Goal: Task Accomplishment & Management: Manage account settings

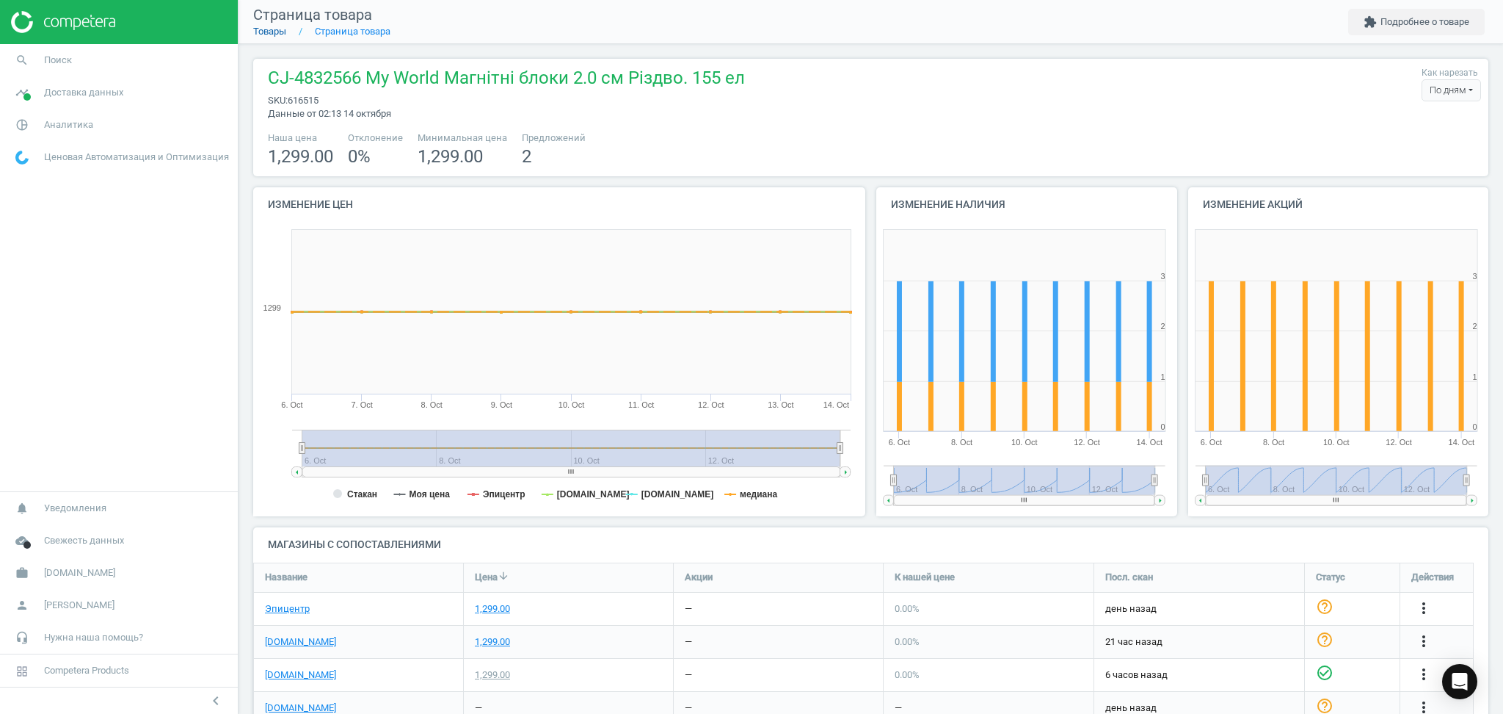
click at [275, 35] on link "Товары" at bounding box center [269, 31] width 33 height 11
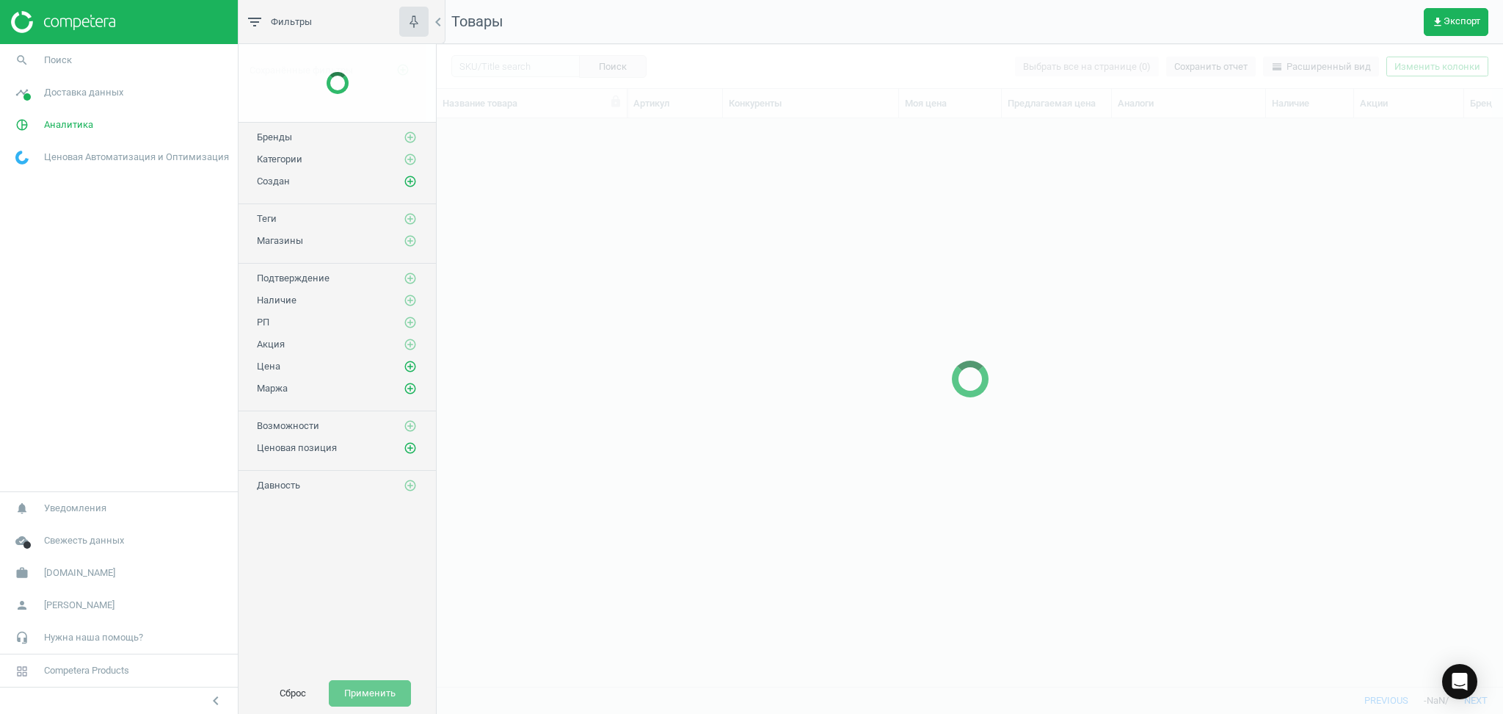
scroll to position [538, 1051]
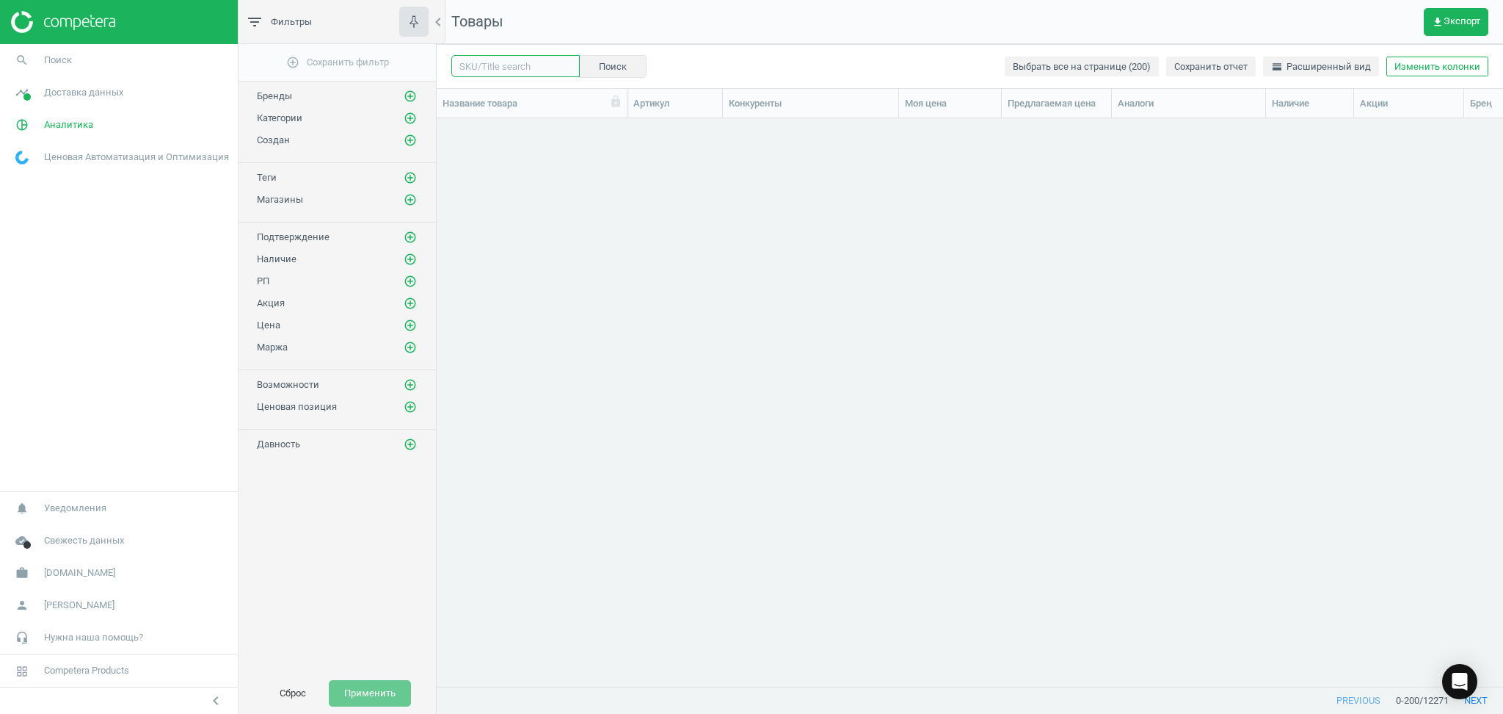
click at [512, 65] on input "text" at bounding box center [515, 66] width 128 height 22
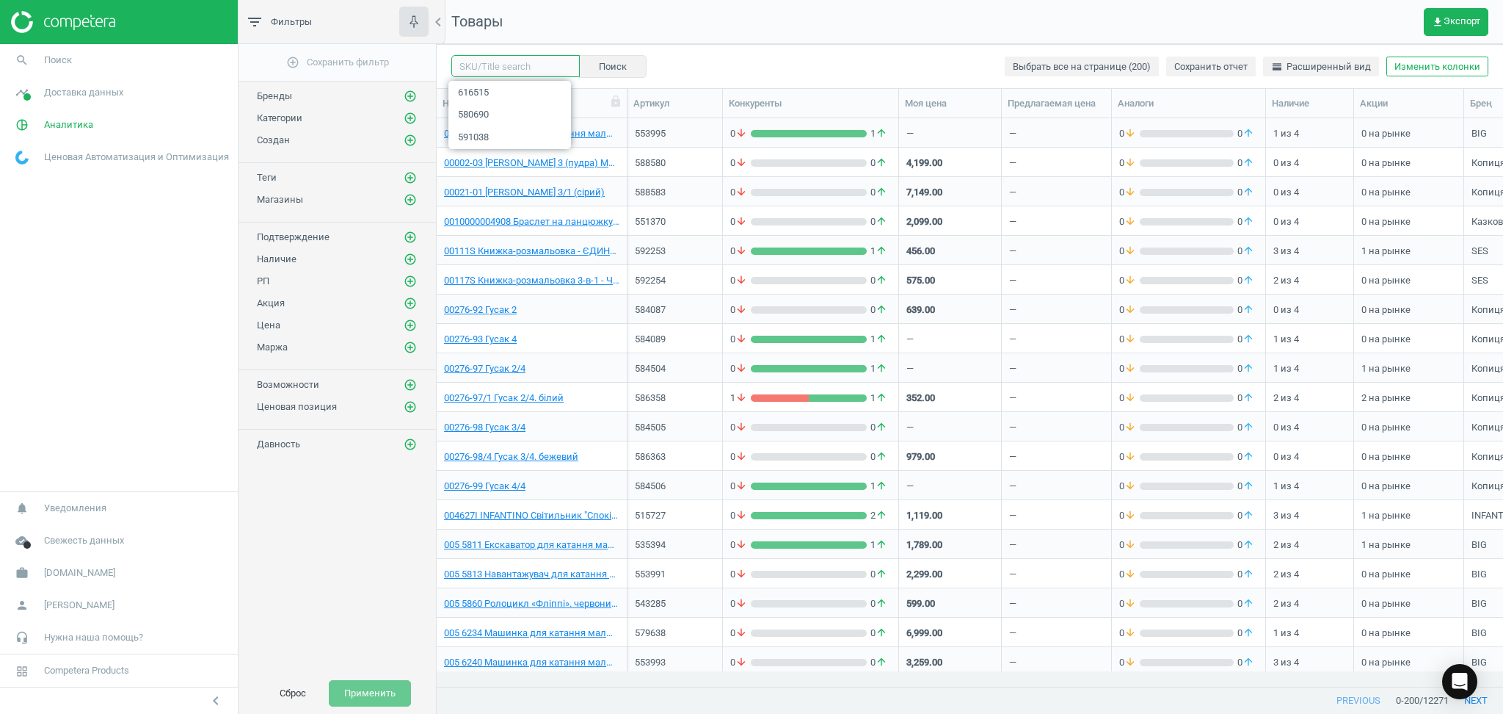
paste input "592327"
type input "592327"
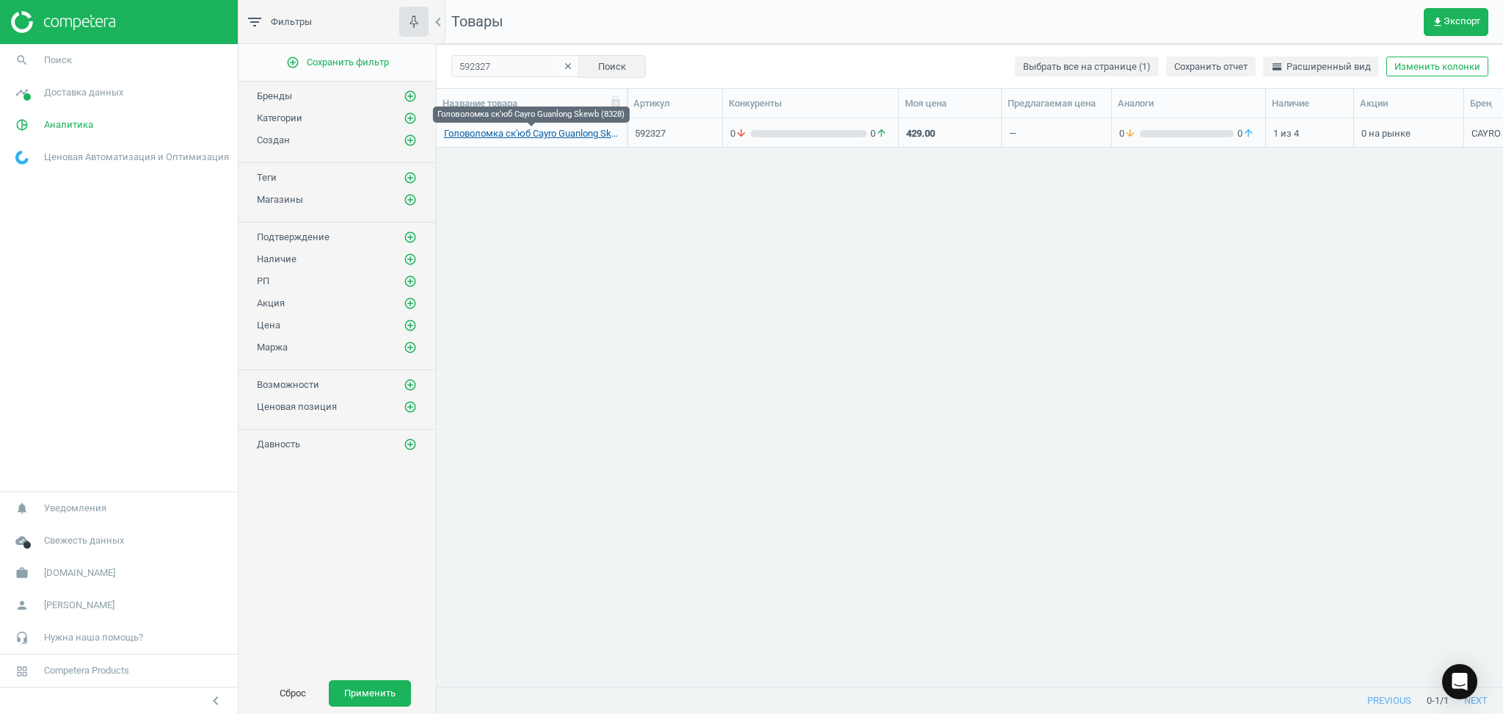
click at [523, 132] on link "Головоломка ск'юб Cayro Guanlong Skewb (8328)" at bounding box center [531, 133] width 175 height 13
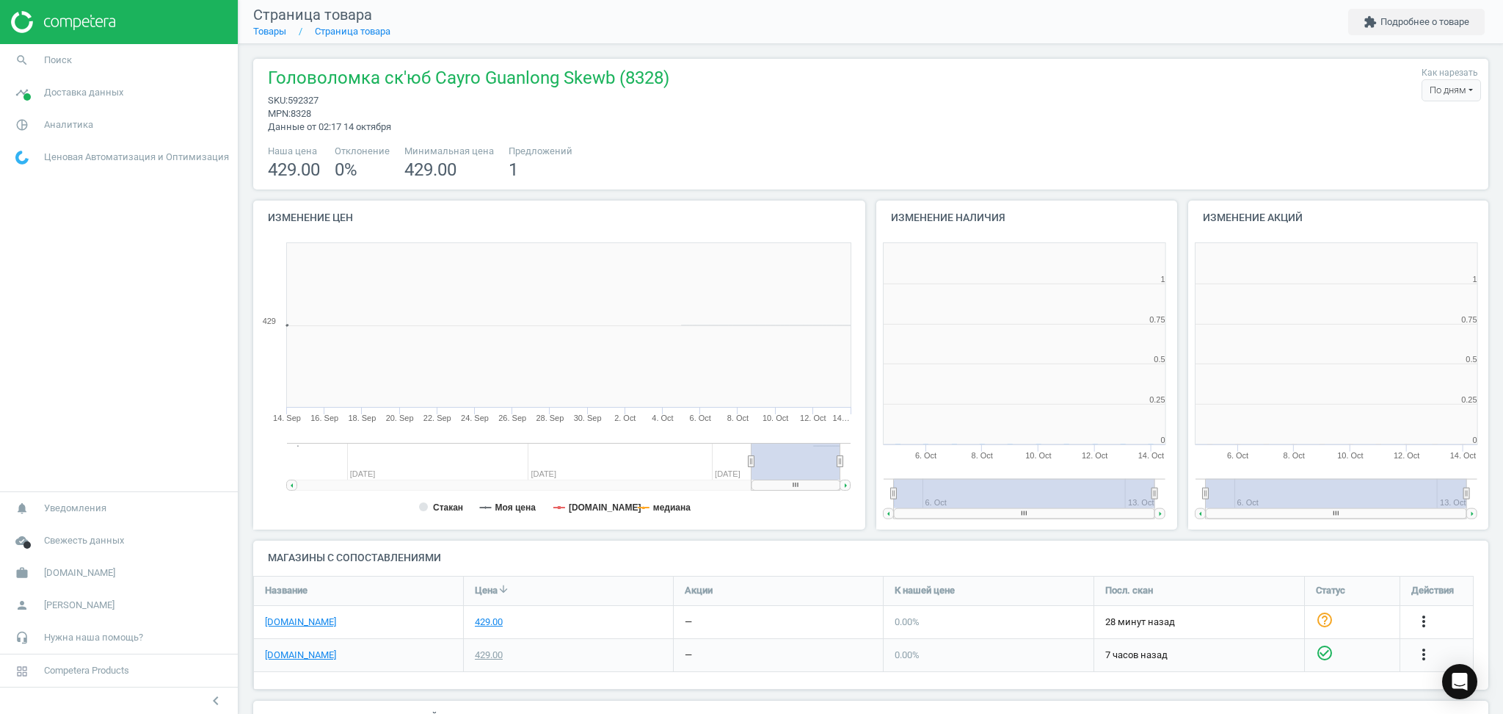
scroll to position [324, 635]
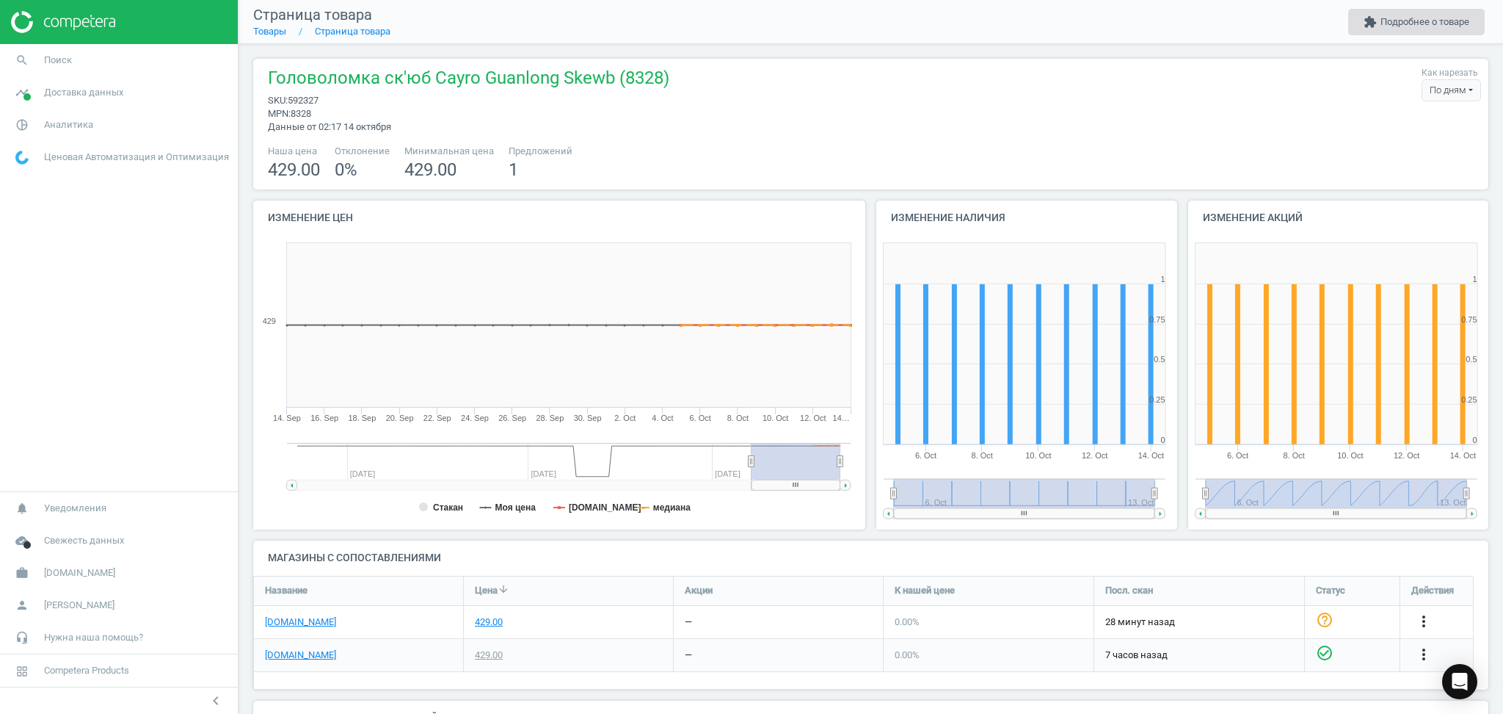
click at [1401, 23] on button "extension Подробнее о товаре" at bounding box center [1416, 22] width 137 height 26
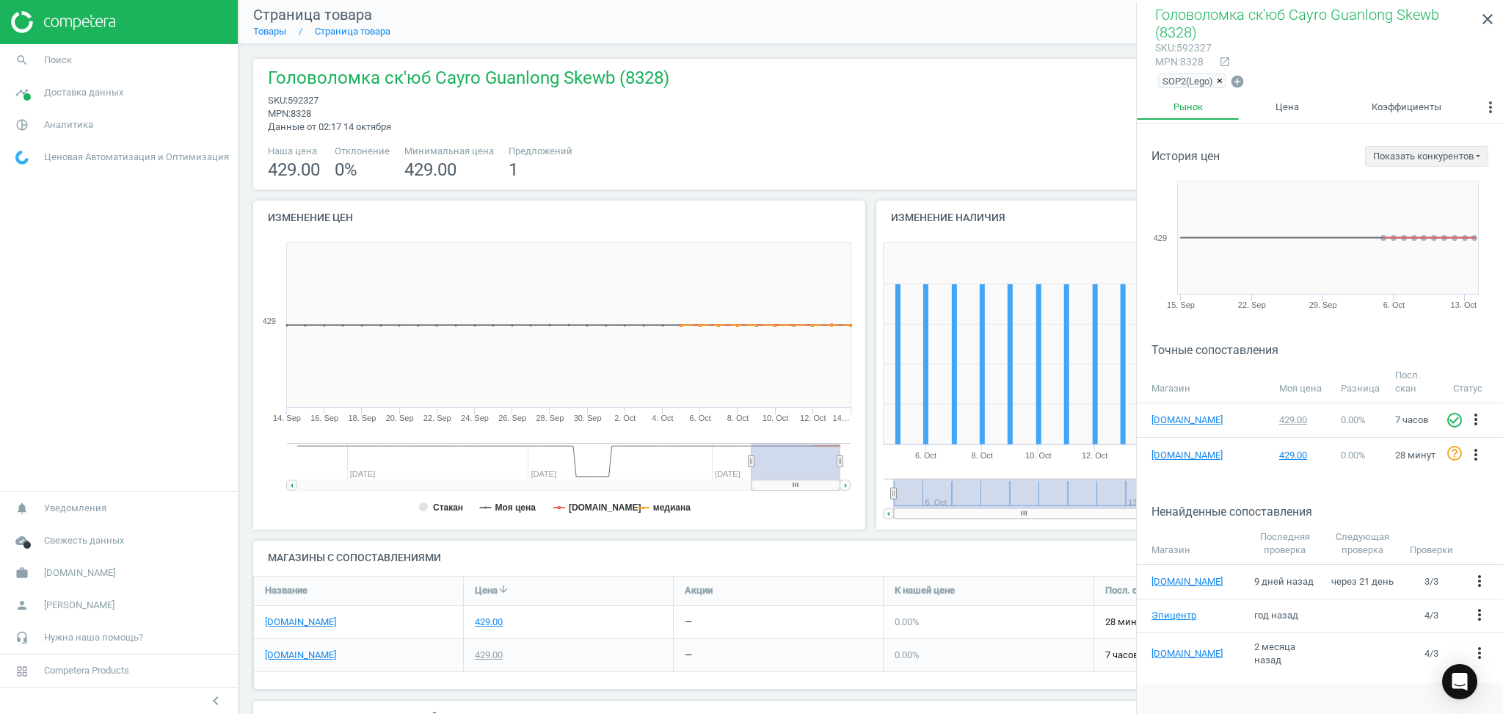
click at [1220, 81] on span "×" at bounding box center [1220, 81] width 6 height 11
click at [1159, 74] on icon "add_circle" at bounding box center [1163, 78] width 15 height 15
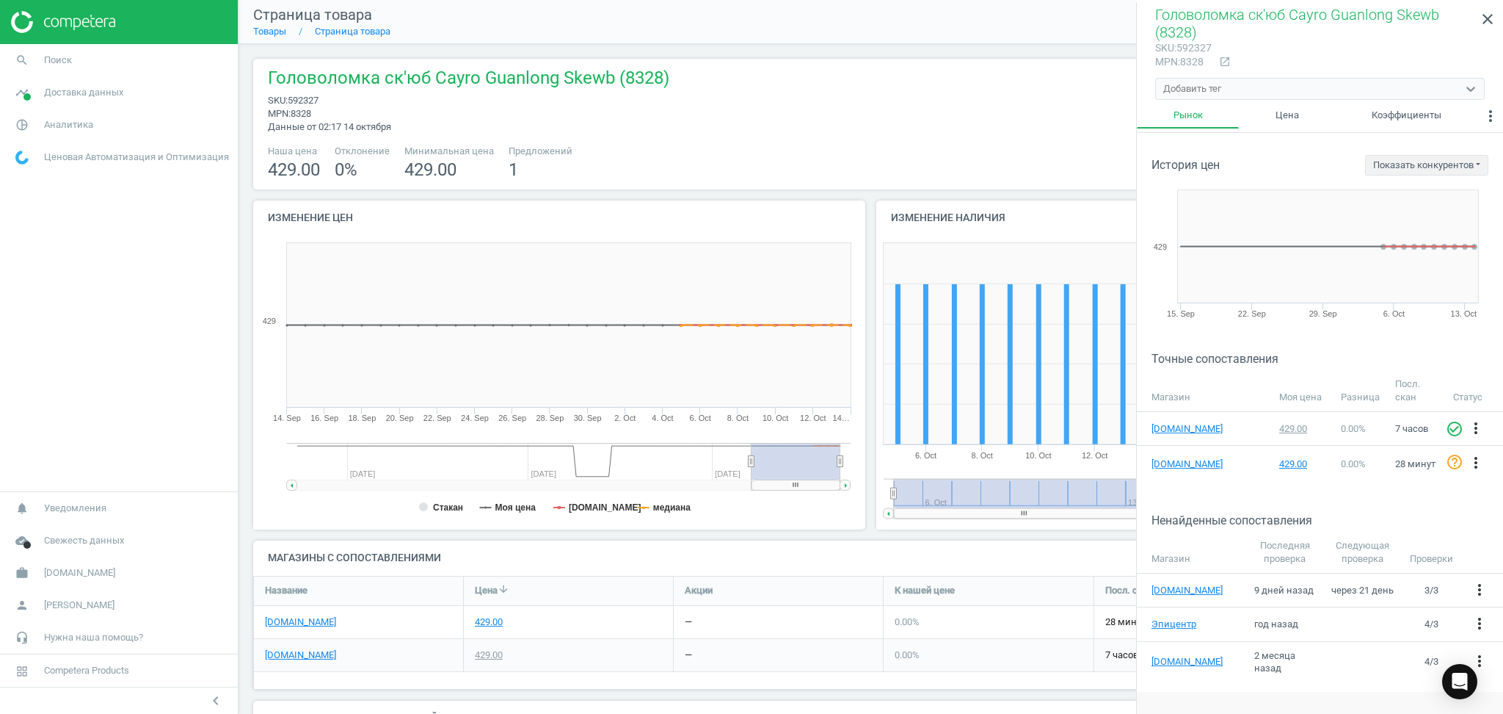
click at [1190, 86] on div "Добавить тег" at bounding box center [1192, 88] width 58 height 13
type input "[PERSON_NAME]"
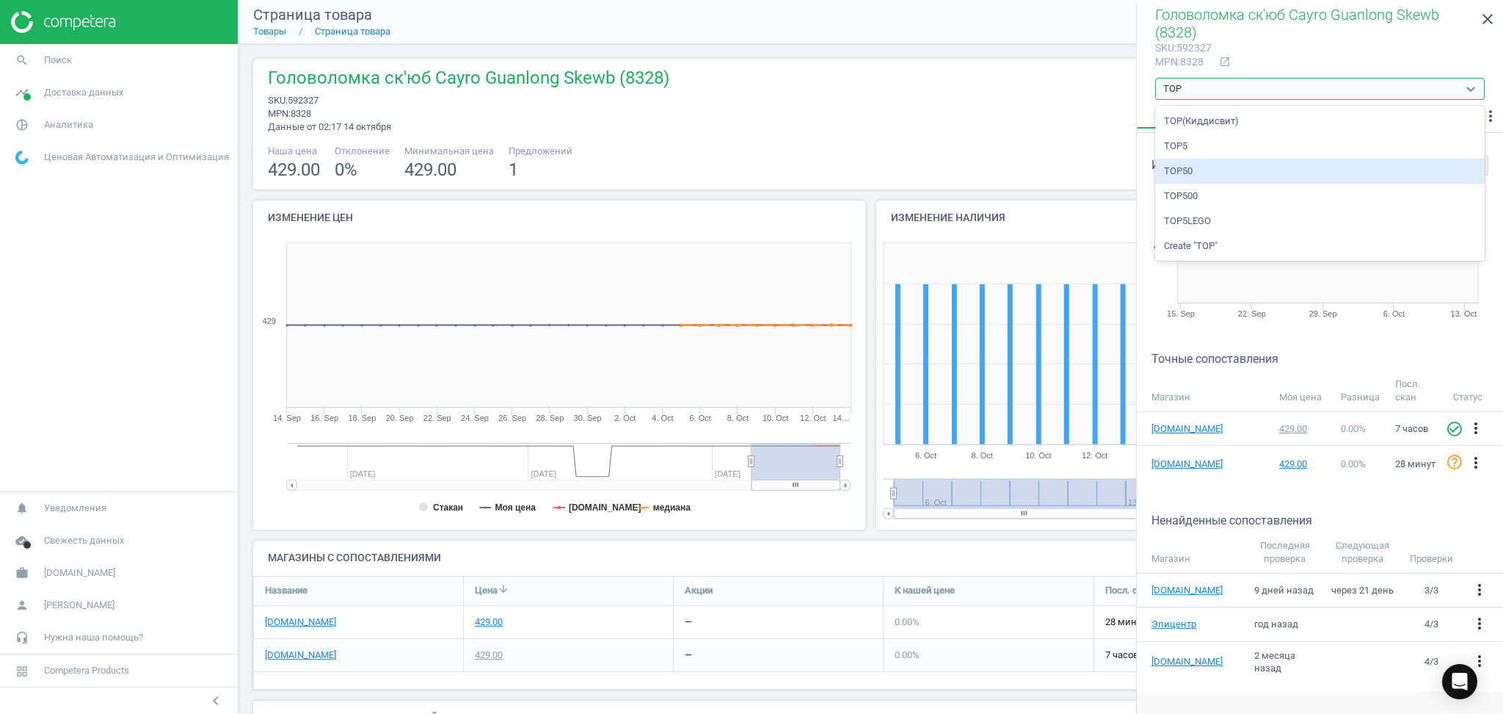
click at [1213, 170] on div "TOP50" at bounding box center [1320, 171] width 330 height 25
type input "TOP"
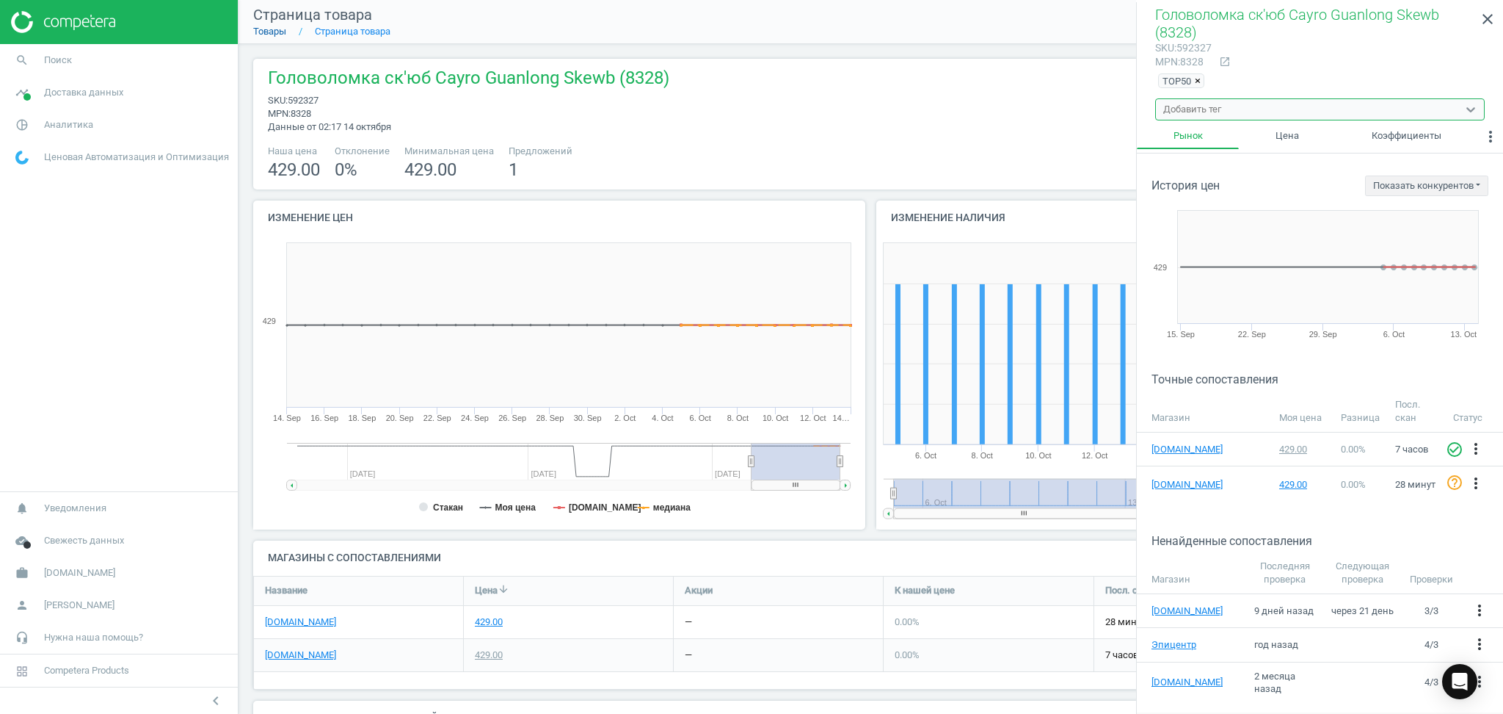
click at [267, 34] on link "Товары" at bounding box center [269, 31] width 33 height 11
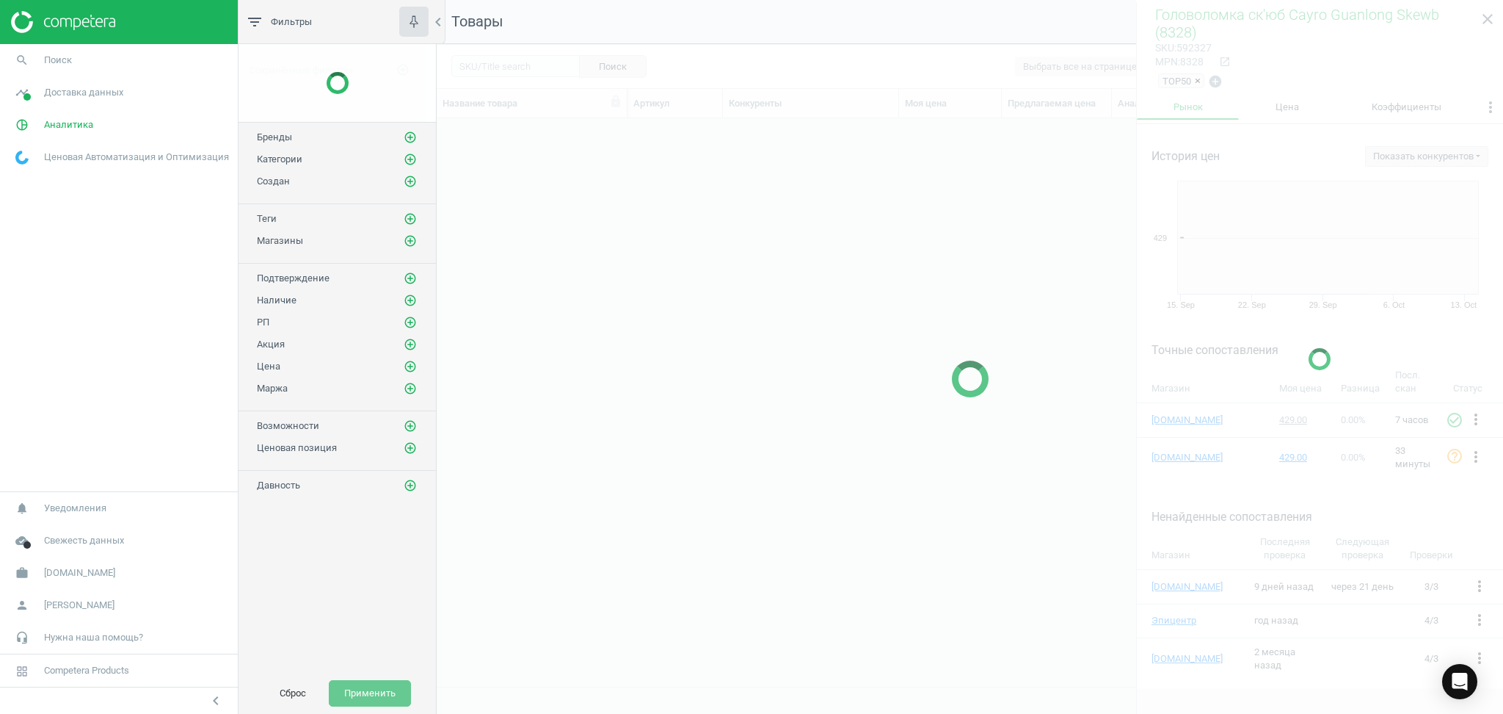
scroll to position [538, 1051]
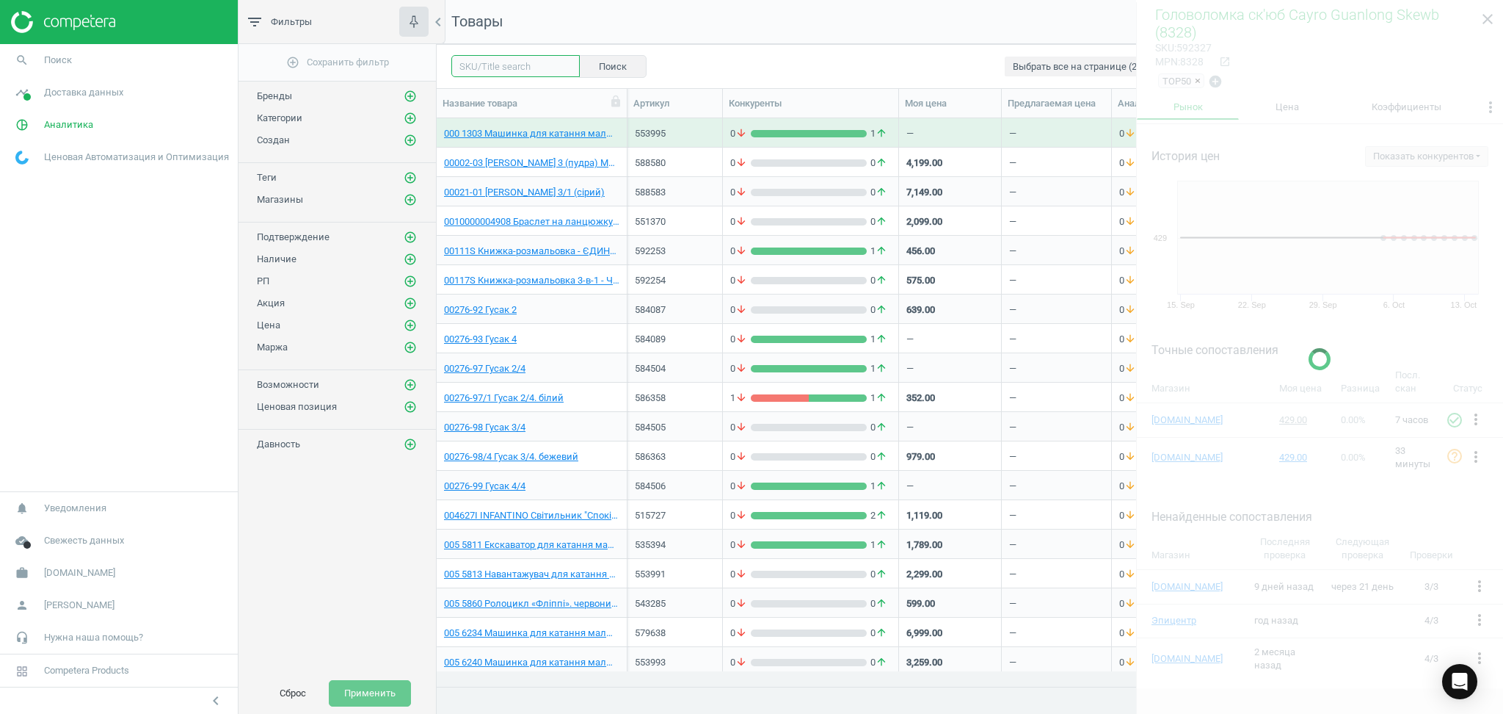
click at [495, 65] on input "text" at bounding box center [515, 66] width 128 height 22
paste input "81278"
type input "81278"
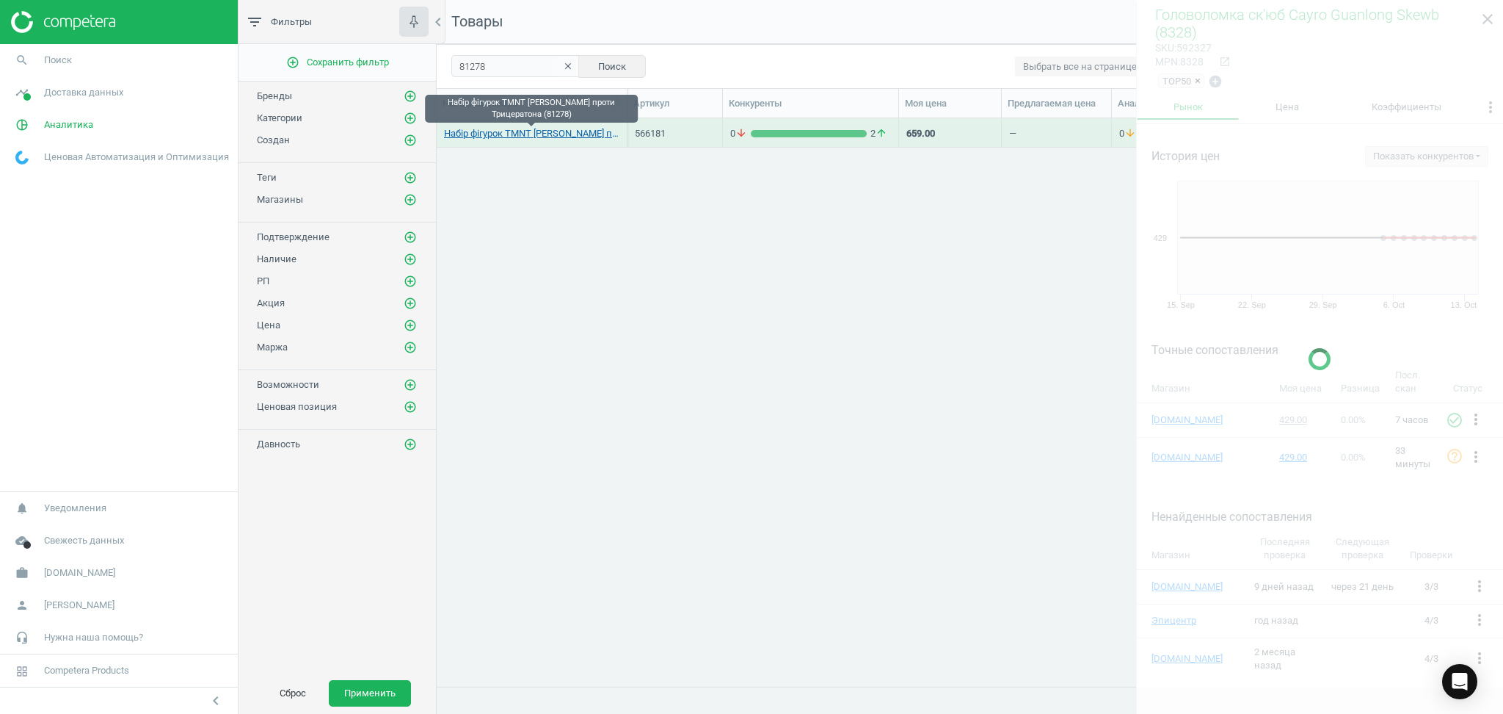
click at [531, 130] on link "Набір фігурок TMNT [PERSON_NAME] проти Трицератона (81278)" at bounding box center [531, 133] width 175 height 13
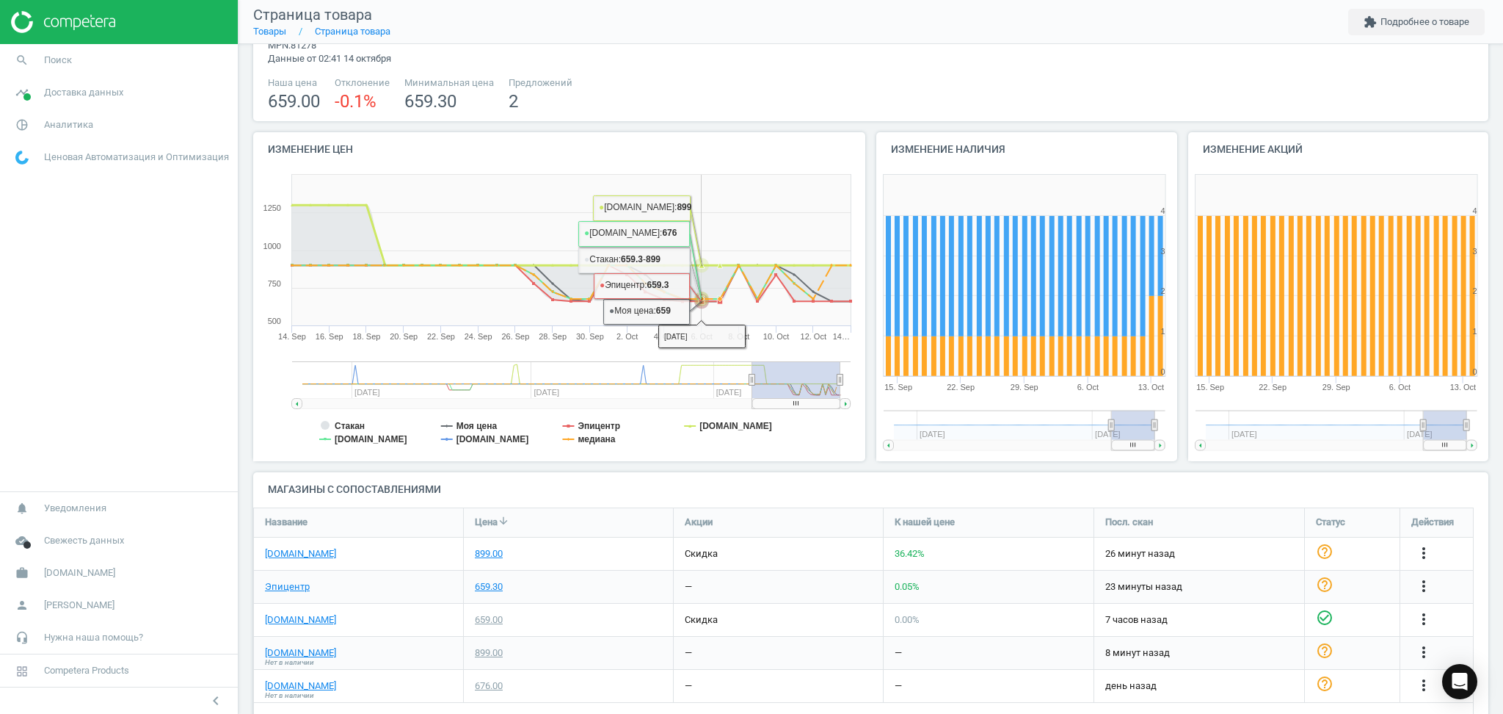
scroll to position [99, 0]
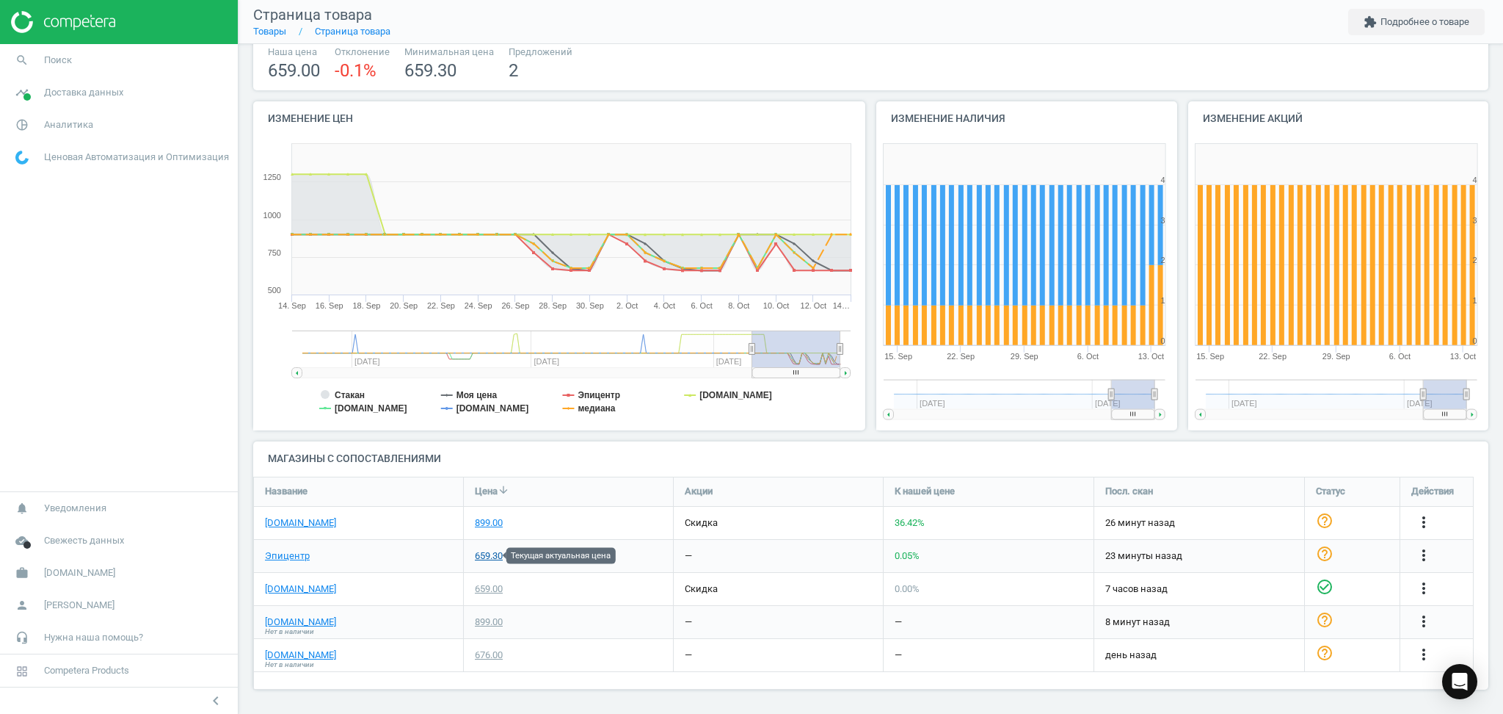
click at [487, 555] on div "659.30" at bounding box center [489, 555] width 28 height 13
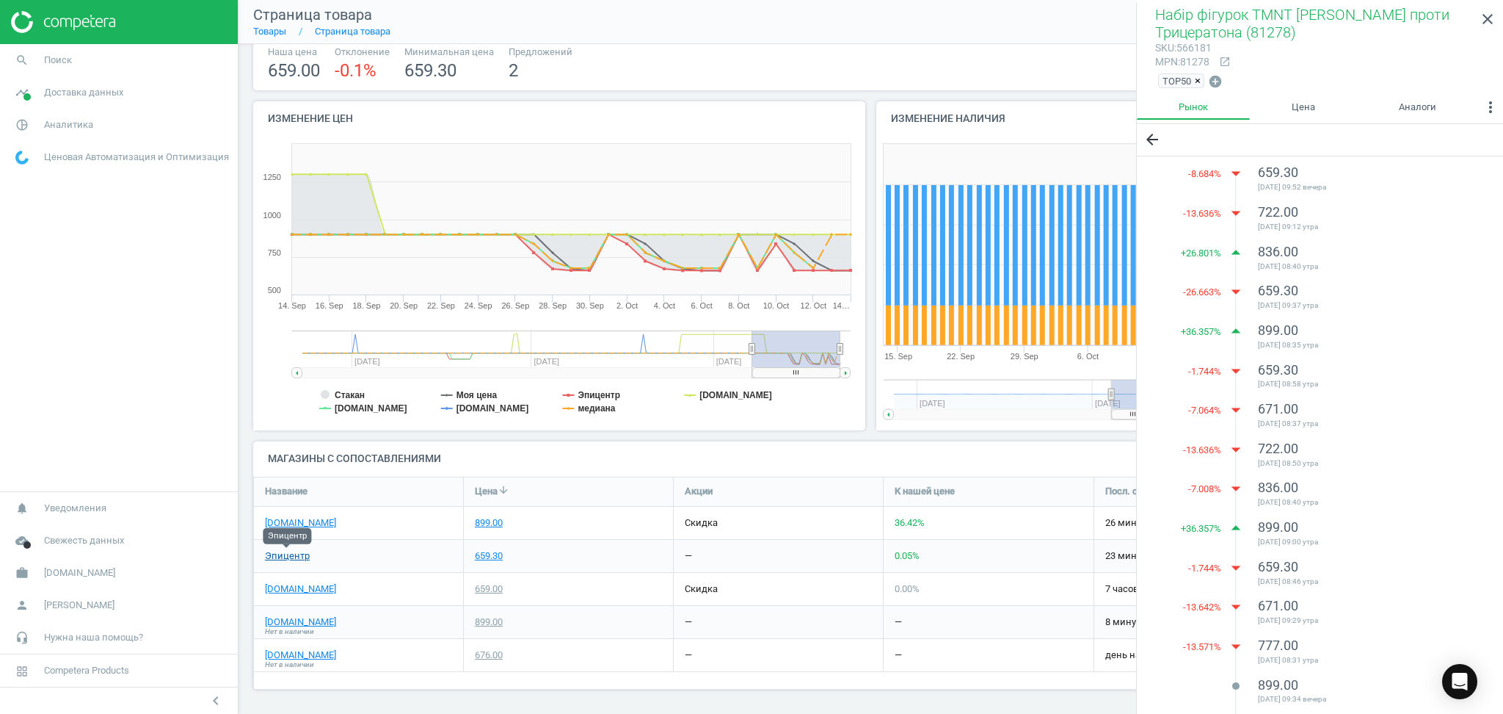
click at [282, 553] on link "Эпицентр" at bounding box center [287, 555] width 45 height 13
click at [289, 659] on span "Нет в наличии" at bounding box center [289, 664] width 49 height 10
click at [287, 656] on link "[DOMAIN_NAME]" at bounding box center [300, 654] width 71 height 13
click at [288, 523] on link "[DOMAIN_NAME]" at bounding box center [300, 522] width 71 height 13
click at [278, 553] on link "Эпицентр" at bounding box center [287, 555] width 45 height 13
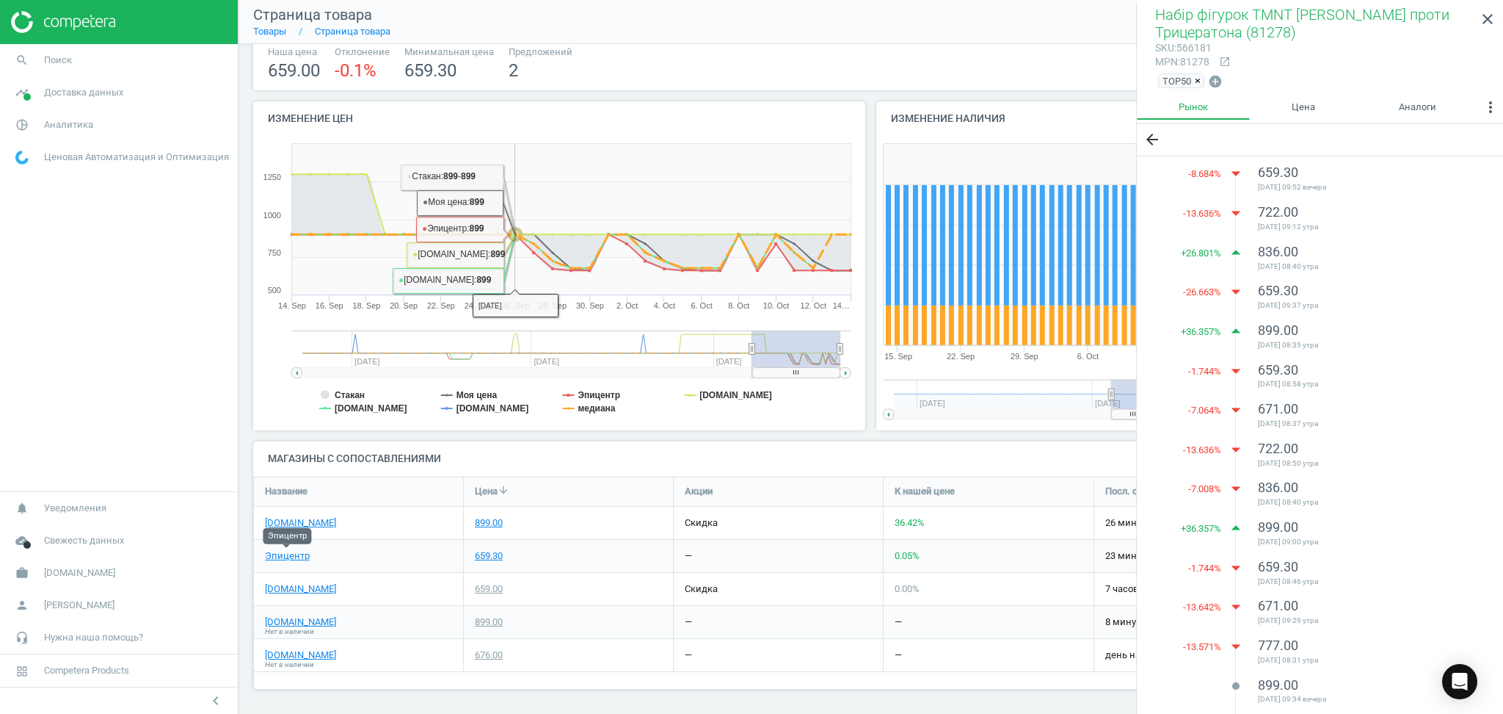
click at [509, 240] on icon at bounding box center [562, 251] width 592 height 34
